Goal: Feedback & Contribution: Submit feedback/report problem

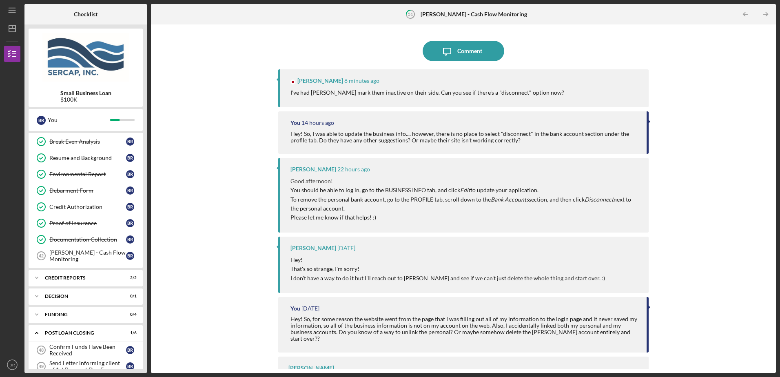
scroll to position [412, 0]
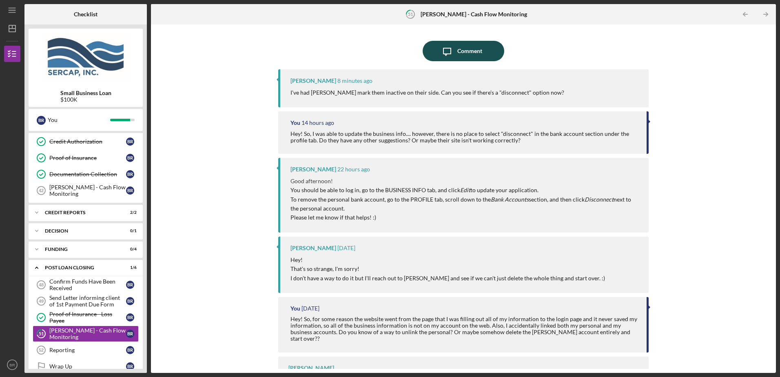
click at [454, 56] on icon "Icon/Message" at bounding box center [447, 51] width 20 height 20
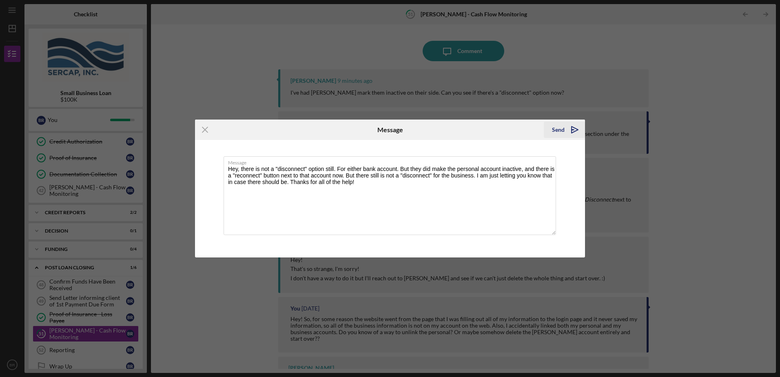
type textarea "Hey, there is not a "disconnect" option still. For either bank account. But the…"
click at [558, 128] on div "Send" at bounding box center [558, 130] width 13 height 16
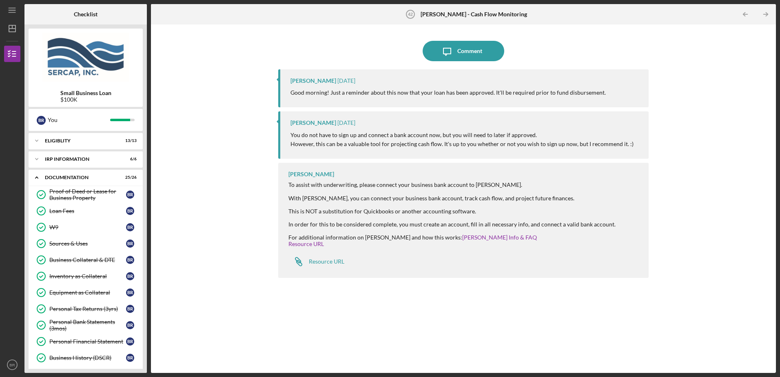
scroll to position [344, 0]
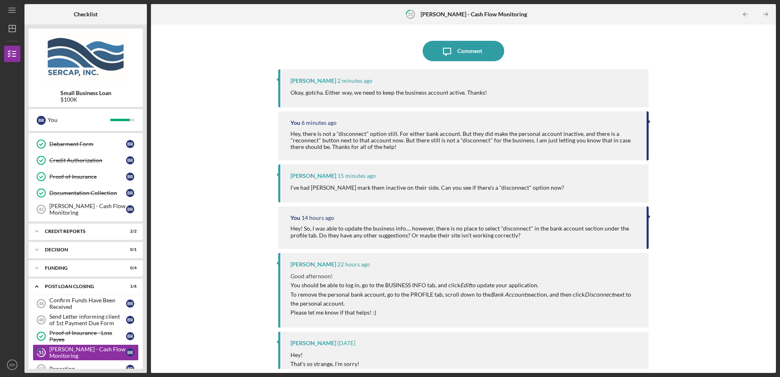
scroll to position [412, 0]
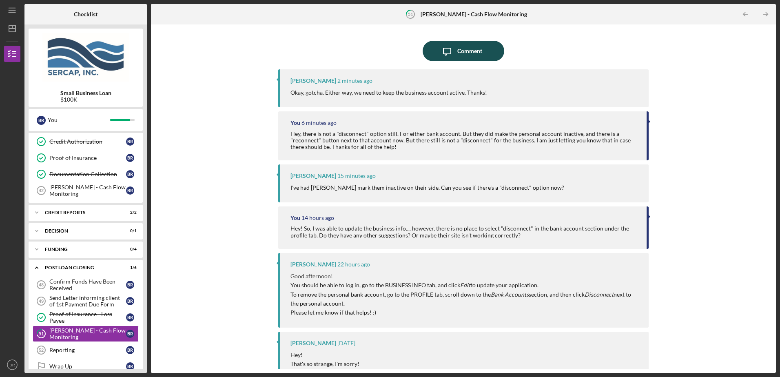
click at [454, 52] on icon "Icon/Message" at bounding box center [447, 51] width 20 height 20
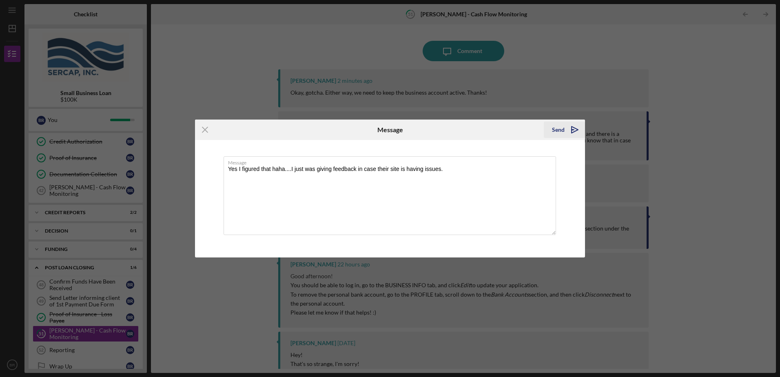
type textarea "Yes I figured that haha....I just was giving feedback in case their site is hav…"
click at [576, 131] on icon "Icon/icon-invite-send" at bounding box center [575, 130] width 20 height 20
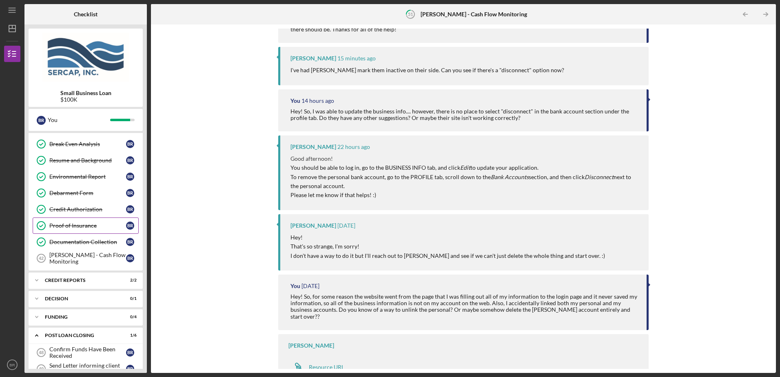
scroll to position [385, 0]
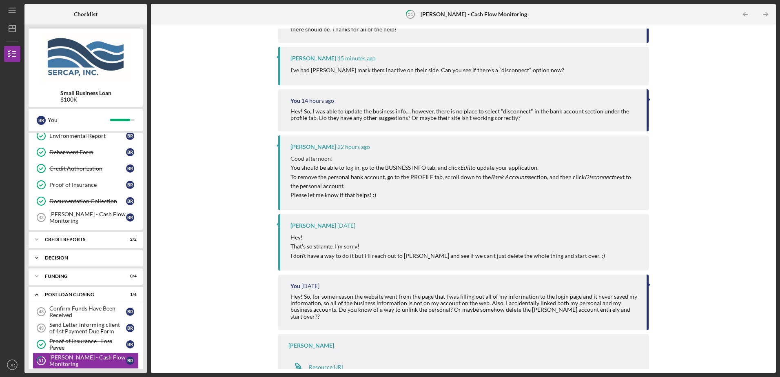
drag, startPoint x: 55, startPoint y: 254, endPoint x: 60, endPoint y: 255, distance: 4.2
click at [56, 255] on div "Icon/Expander Decision 0 / 1" at bounding box center [86, 258] width 114 height 16
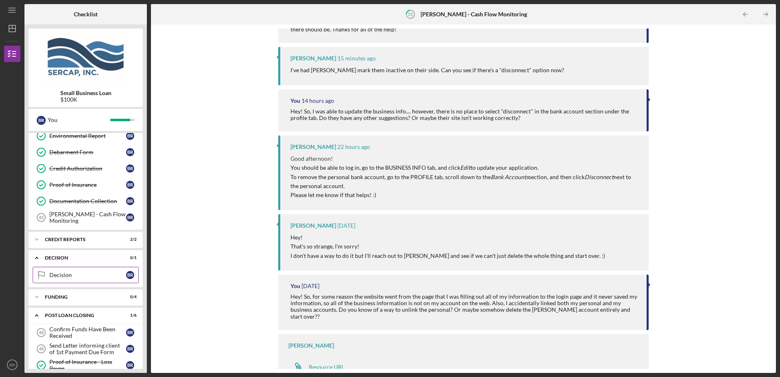
click at [78, 275] on div "Decision" at bounding box center [87, 275] width 77 height 7
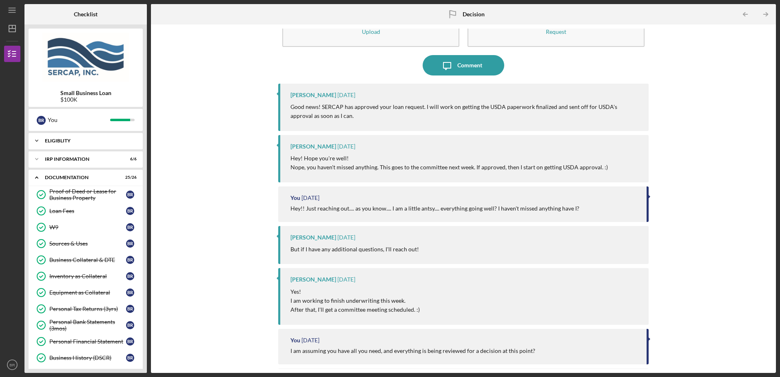
click at [53, 140] on div "Eligiblity" at bounding box center [89, 140] width 88 height 5
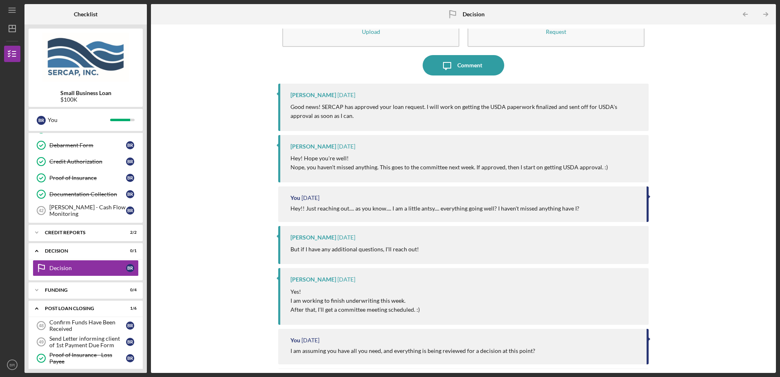
scroll to position [663, 0]
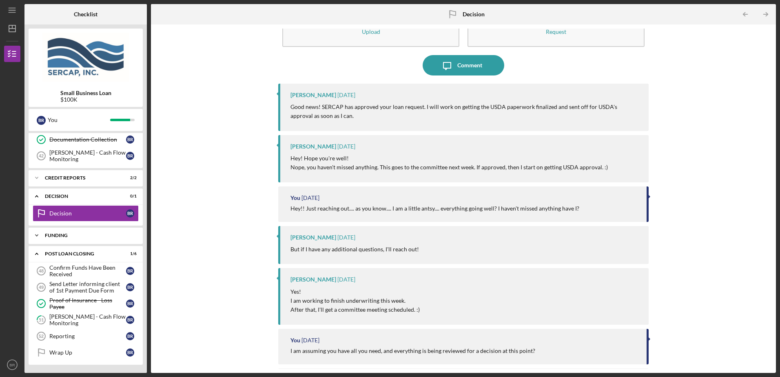
click at [48, 236] on div "Funding" at bounding box center [89, 235] width 88 height 5
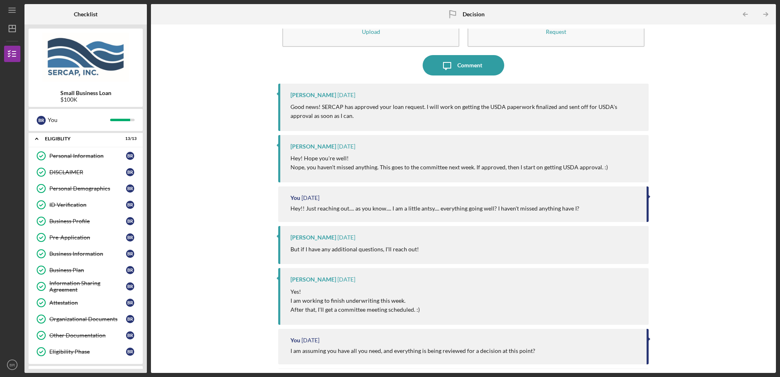
scroll to position [0, 0]
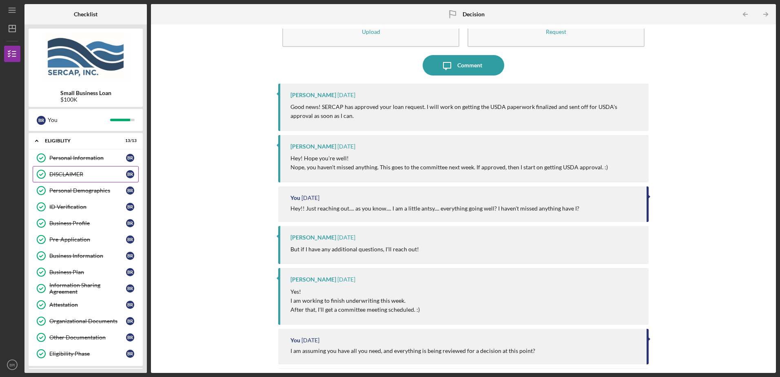
click at [73, 173] on div "DISCLAIMER" at bounding box center [87, 174] width 77 height 7
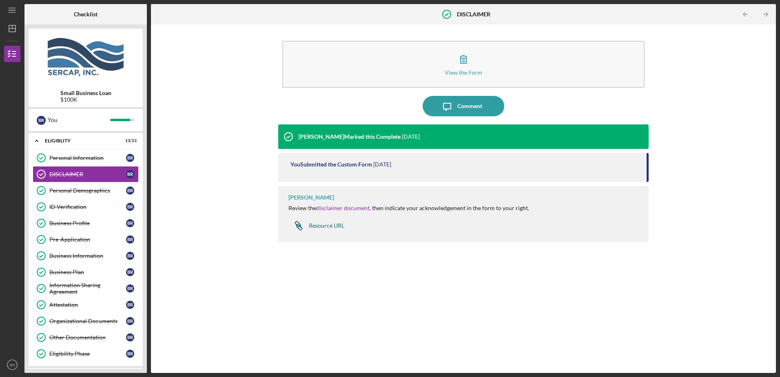
click at [326, 224] on div "Resource URL" at bounding box center [326, 225] width 35 height 7
